Goal: Task Accomplishment & Management: Use online tool/utility

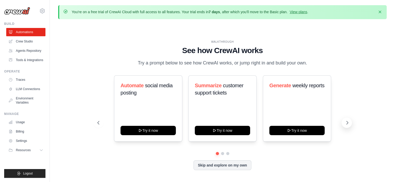
click at [344, 122] on button at bounding box center [346, 123] width 10 height 10
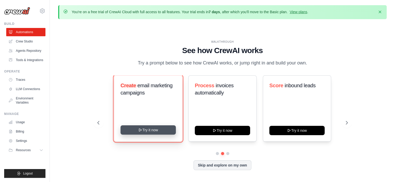
click at [156, 131] on button "Try it now" at bounding box center [147, 130] width 55 height 9
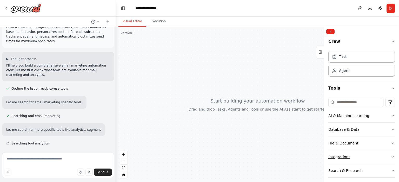
scroll to position [15, 0]
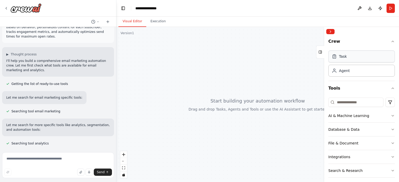
click at [335, 59] on div "Task" at bounding box center [361, 57] width 66 height 12
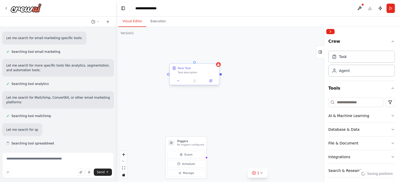
scroll to position [75, 0]
click at [185, 72] on div "Task description" at bounding box center [197, 72] width 39 height 3
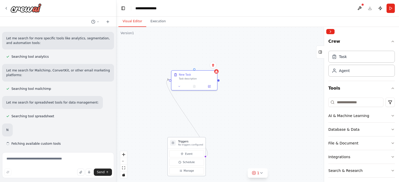
scroll to position [102, 0]
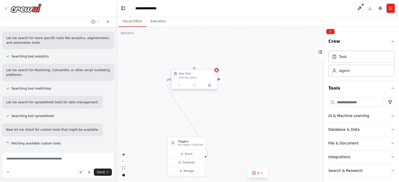
click at [183, 81] on div "New Task Task description" at bounding box center [194, 76] width 46 height 12
click at [188, 78] on div "Task description" at bounding box center [197, 77] width 36 height 3
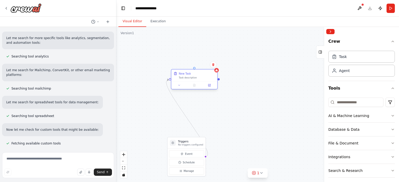
click at [188, 78] on div "Task description" at bounding box center [197, 77] width 36 height 3
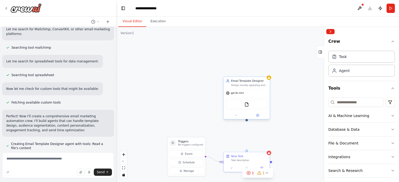
scroll to position [148, 0]
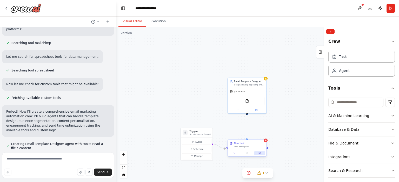
click at [259, 153] on icon at bounding box center [259, 154] width 2 height 2
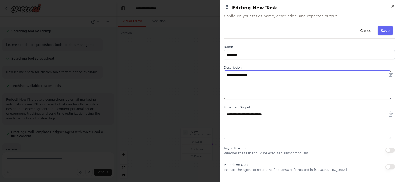
scroll to position [175, 0]
drag, startPoint x: 256, startPoint y: 74, endPoint x: 219, endPoint y: 77, distance: 37.2
click at [219, 77] on body "Build a crew that designs email templates, segments audiences based on behavior…" at bounding box center [199, 91] width 399 height 182
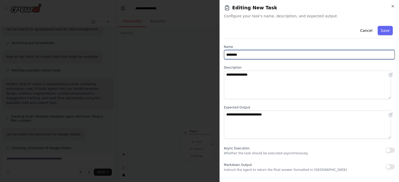
drag, startPoint x: 247, startPoint y: 54, endPoint x: 210, endPoint y: 55, distance: 37.7
click at [210, 55] on body "Build a crew that designs email templates, segments audiences based on behavior…" at bounding box center [199, 91] width 399 height 182
type input "**"
